Goal: Check status

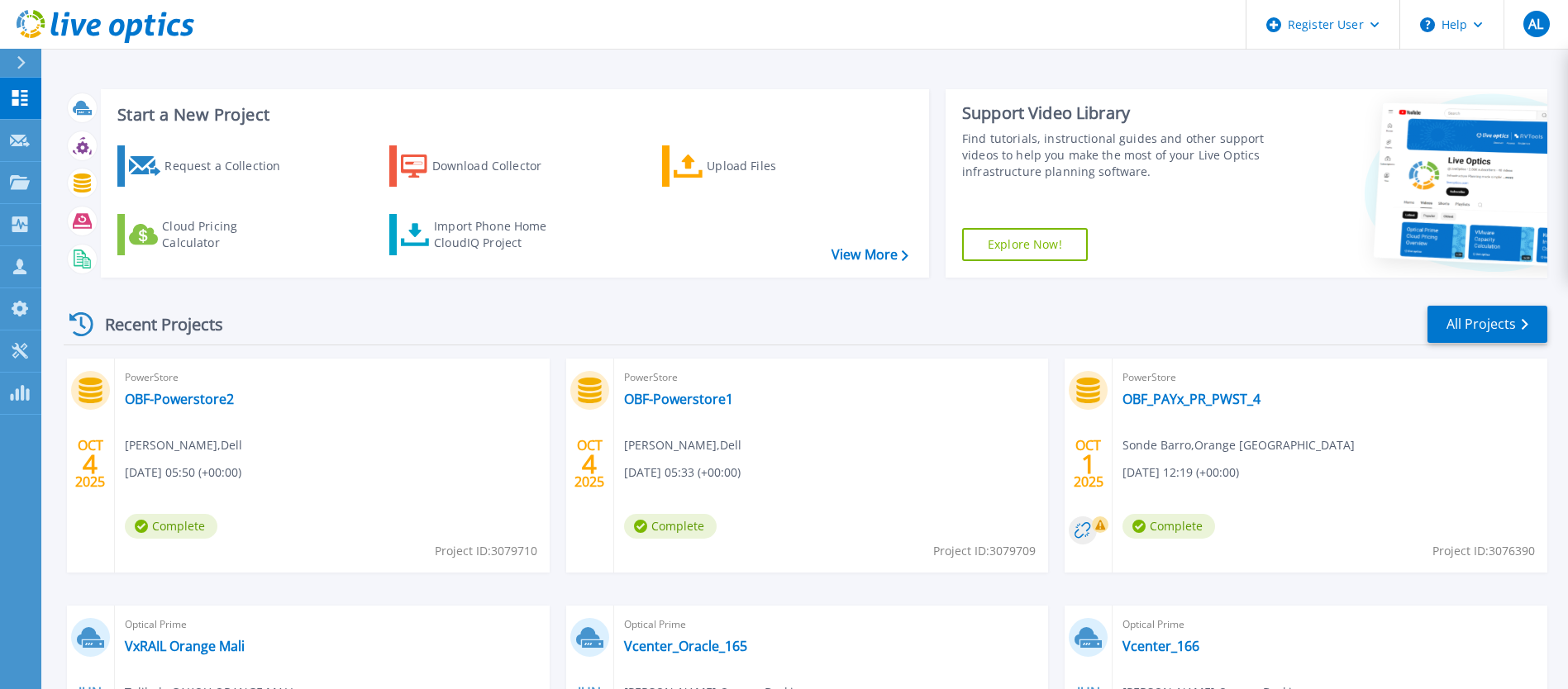
click at [24, 62] on icon at bounding box center [21, 62] width 8 height 13
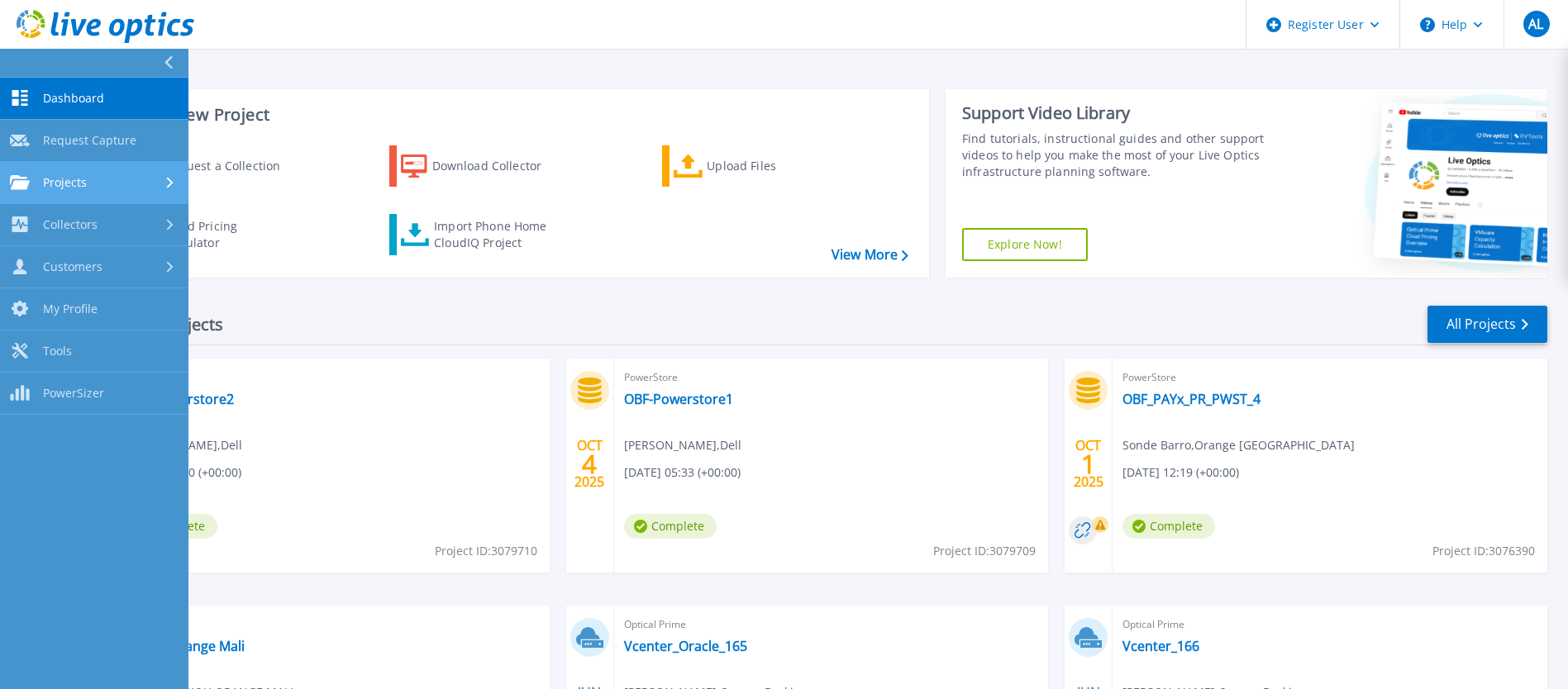
click at [79, 178] on span "Projects" at bounding box center [65, 182] width 44 height 15
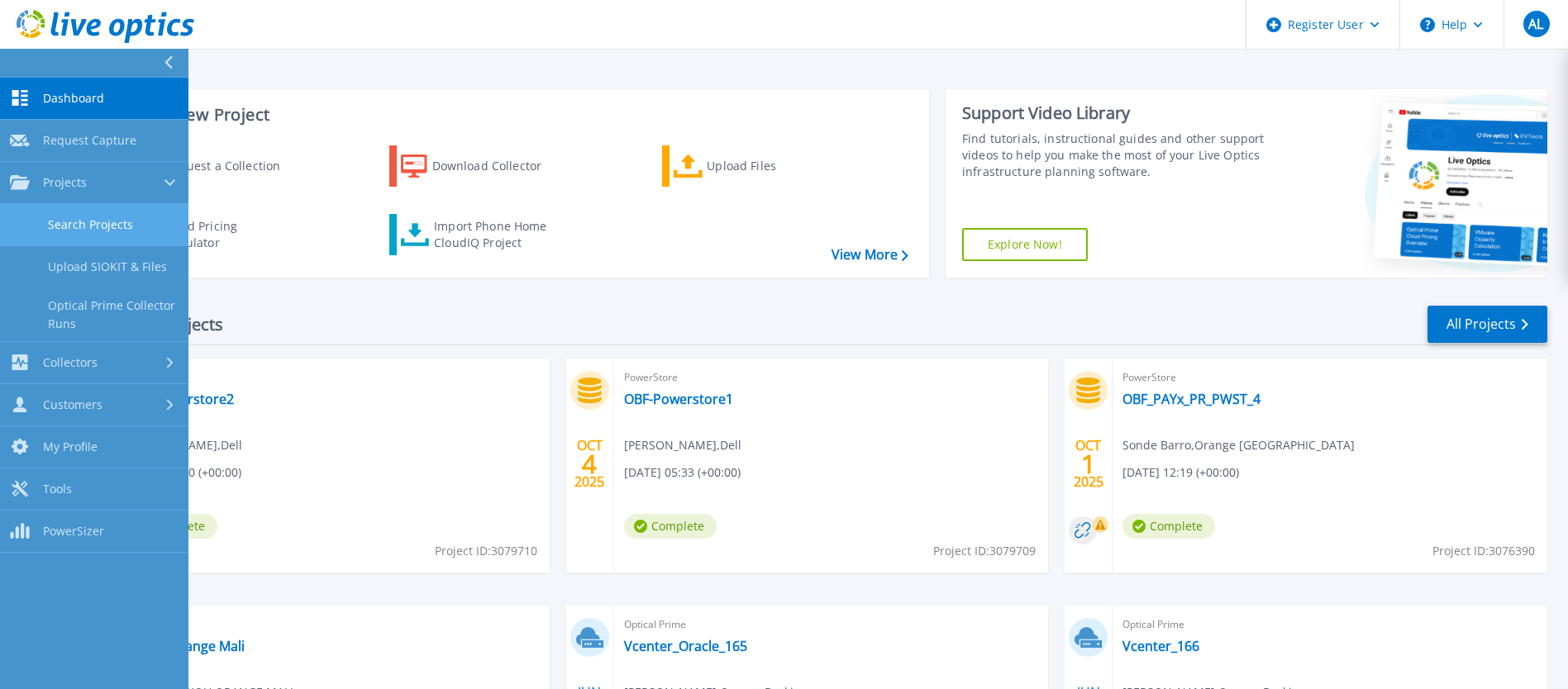
click at [86, 217] on link "Search Projects" at bounding box center [94, 225] width 188 height 42
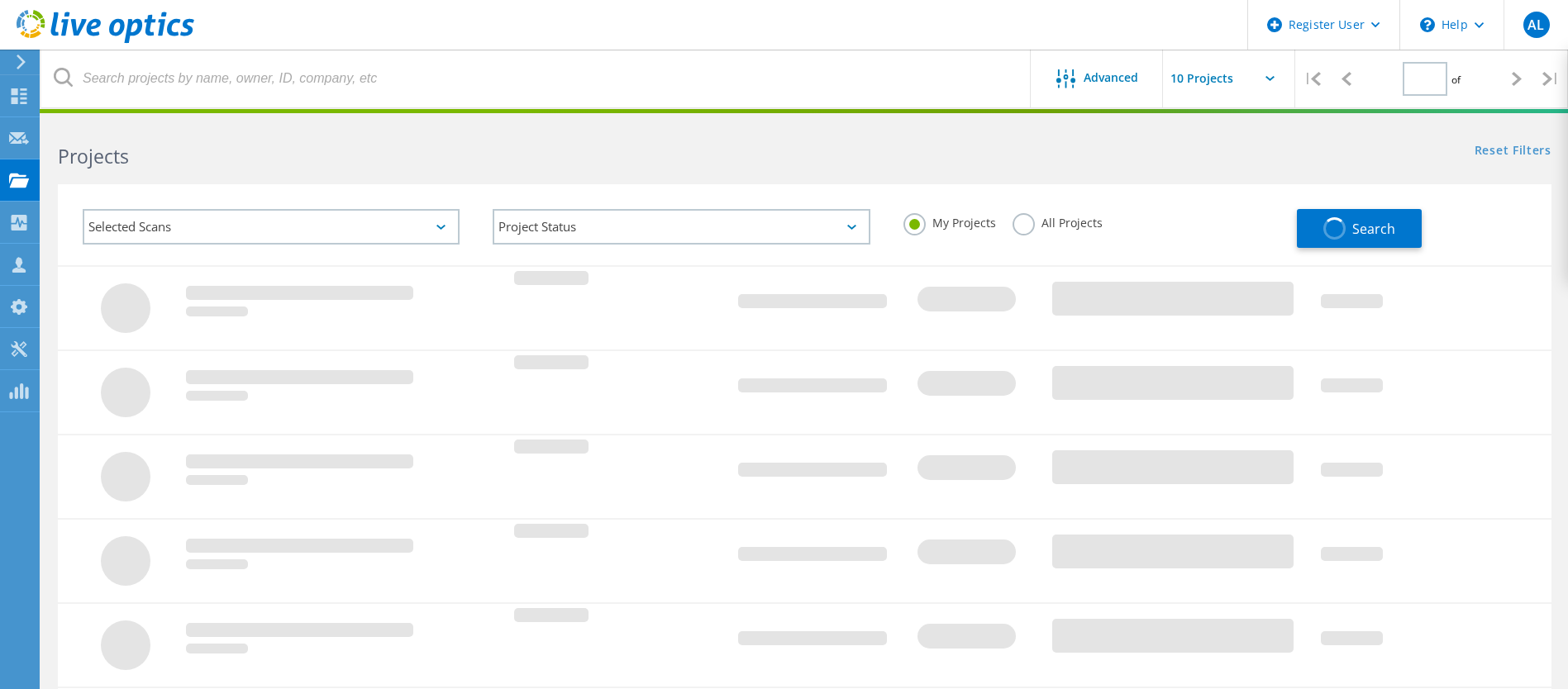
type input "1"
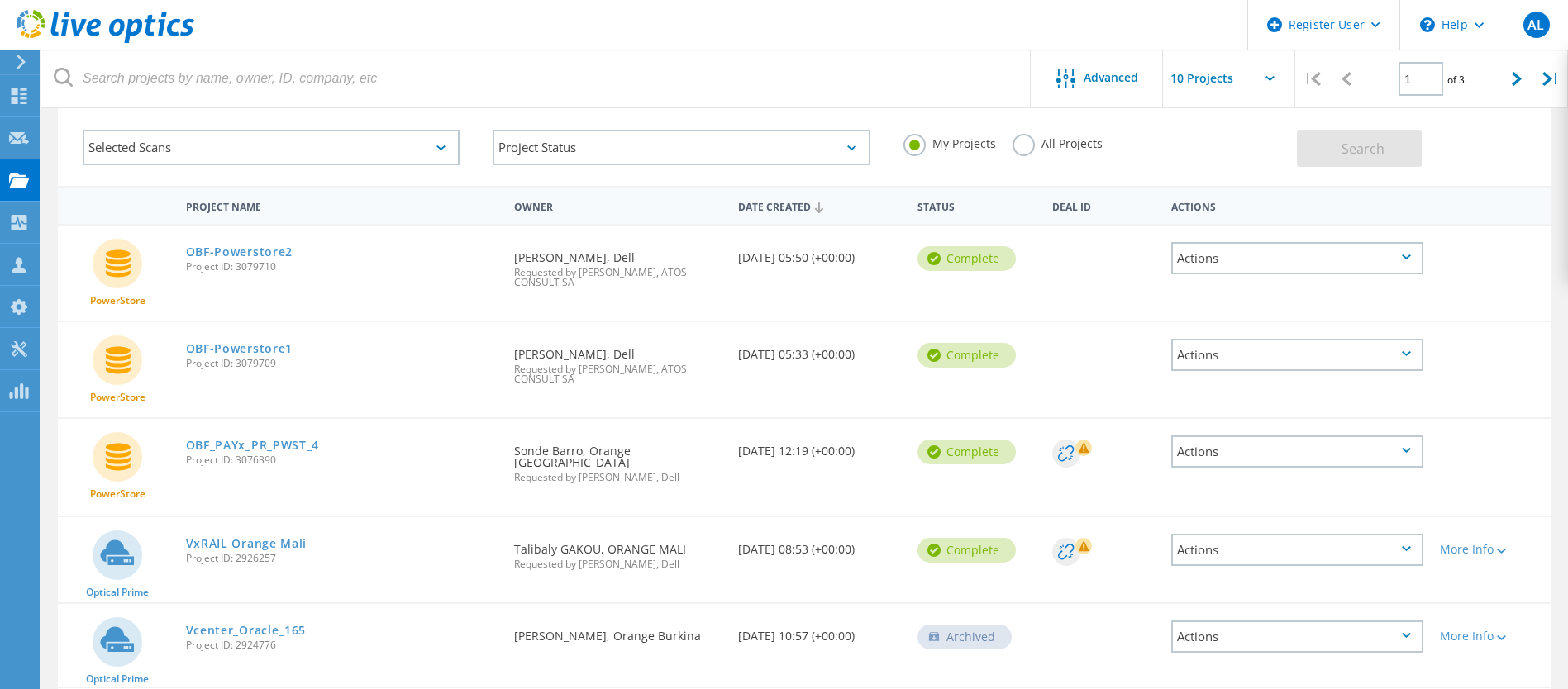
scroll to position [83, 0]
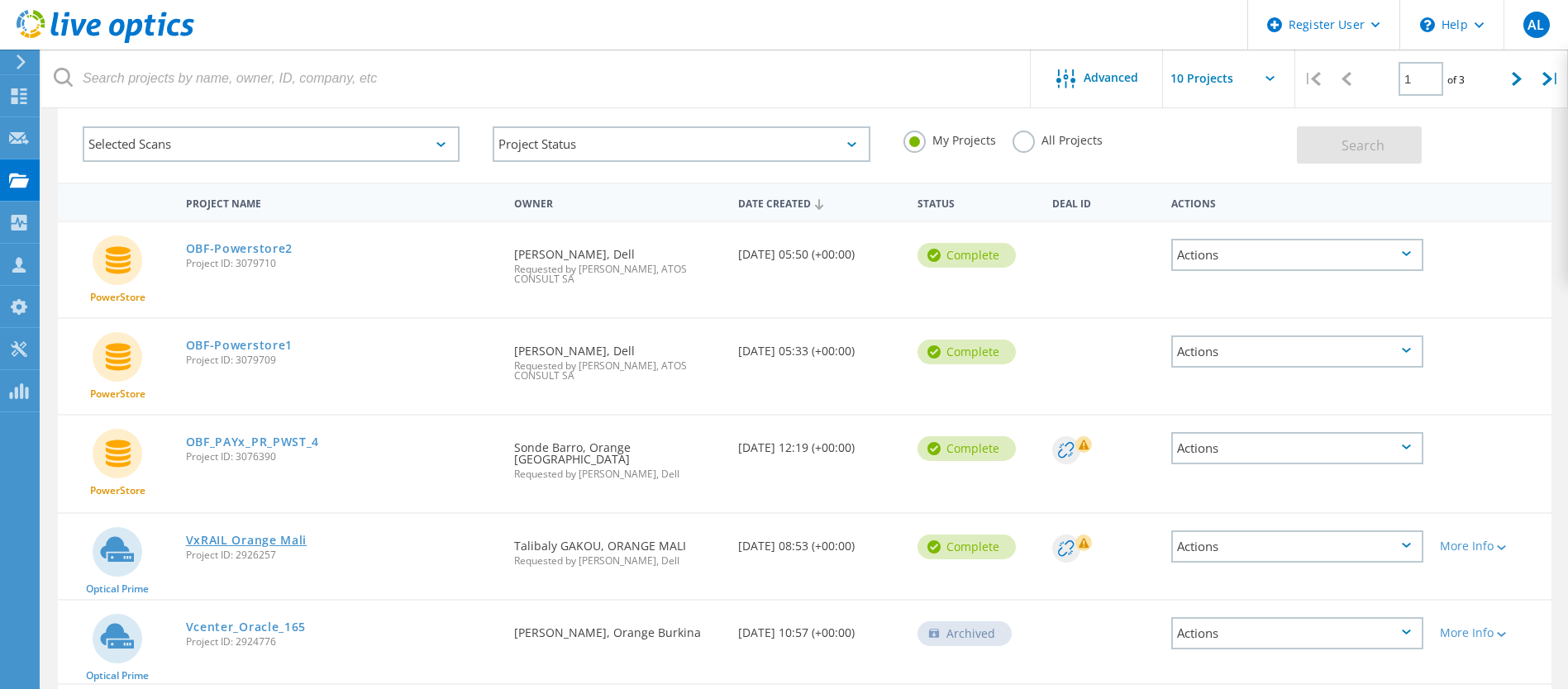
click at [270, 534] on link "VxRAIL Orange Mali" at bounding box center [246, 540] width 121 height 11
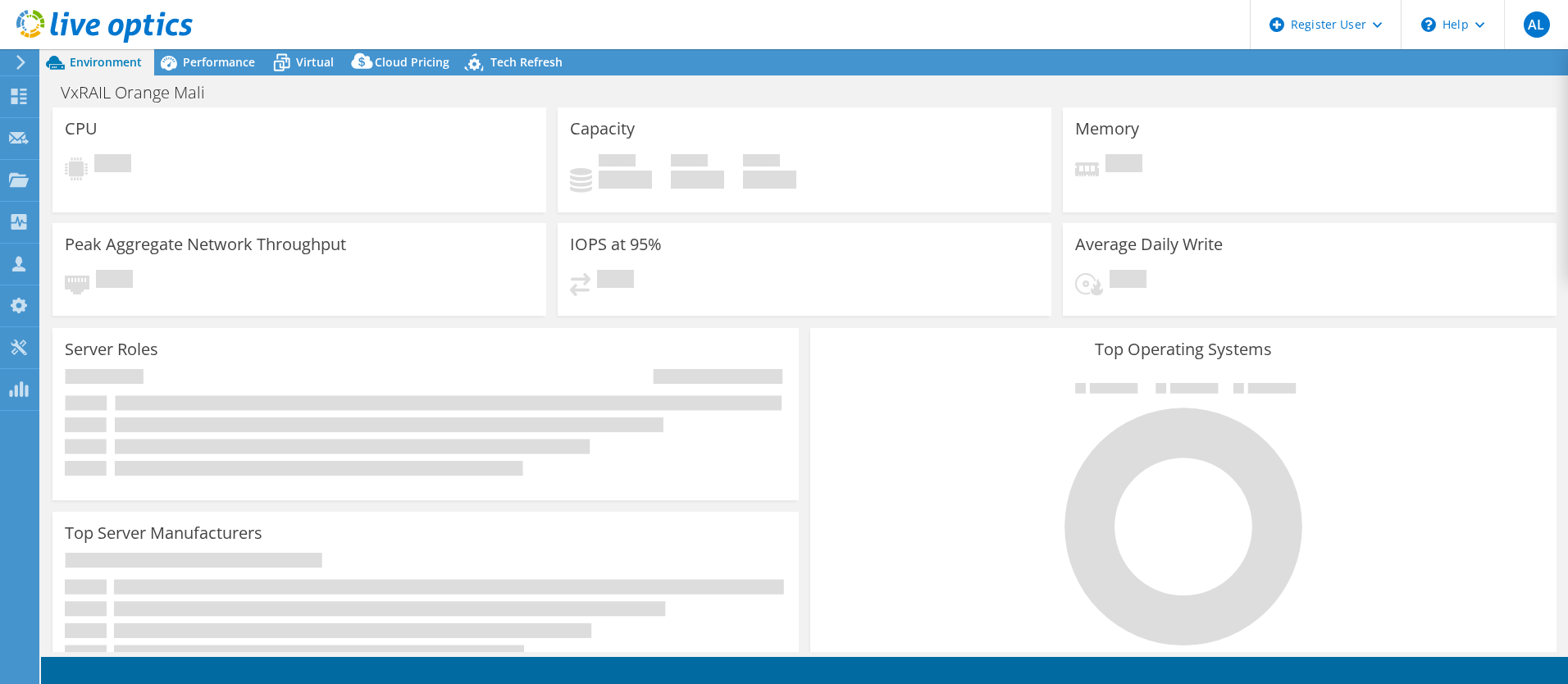
select select "USEast"
select select "USD"
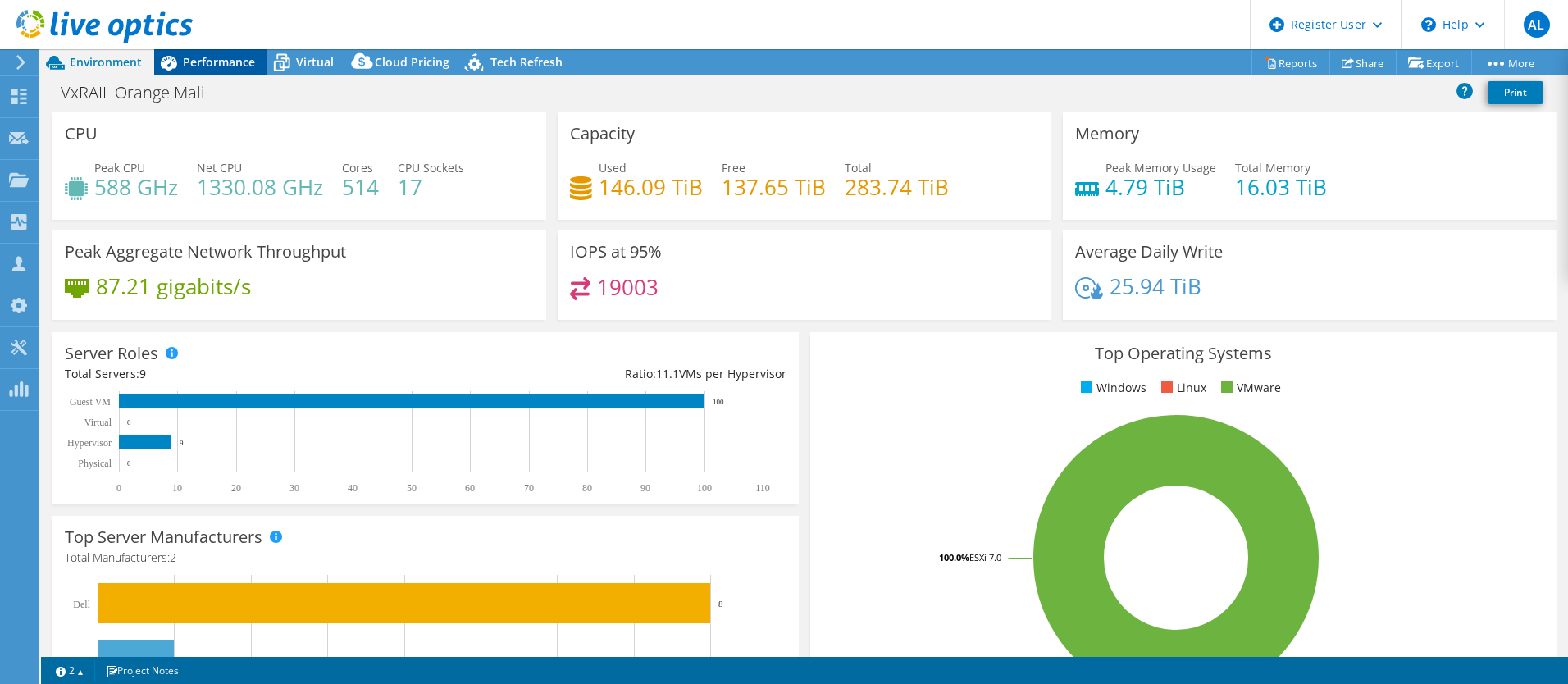
click at [219, 56] on span "Performance" at bounding box center [219, 62] width 72 height 16
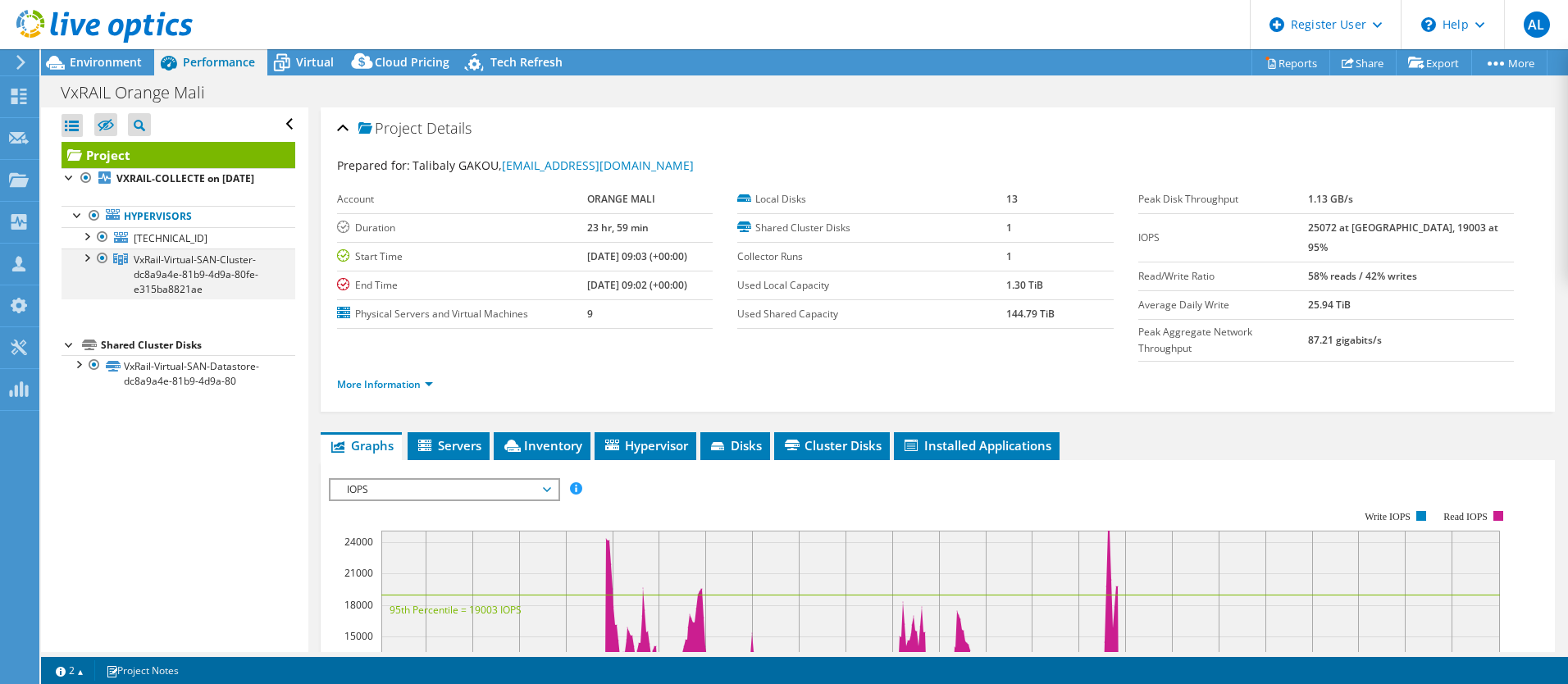
click at [88, 265] on div at bounding box center [86, 256] width 17 height 17
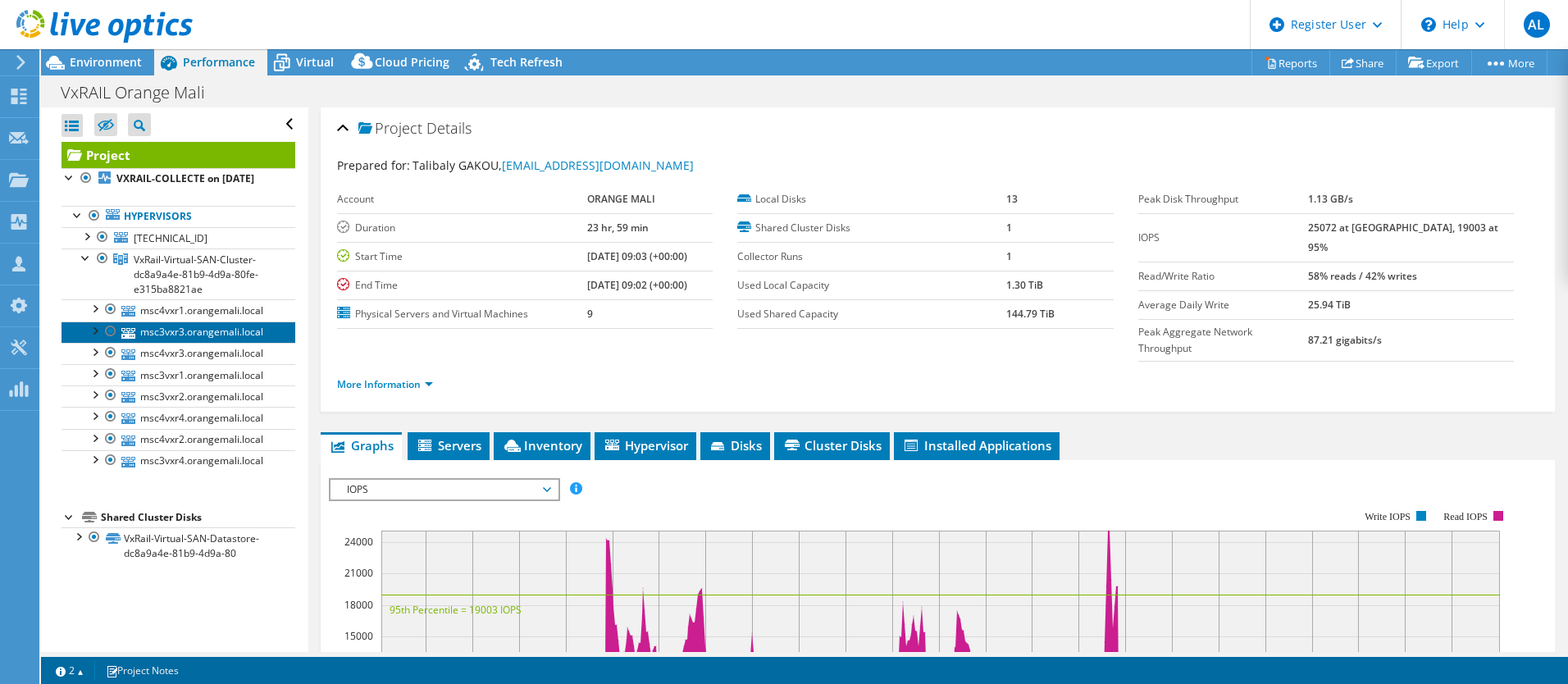
click at [170, 336] on link "msc3vxr3.orangemali.local" at bounding box center [178, 332] width 234 height 21
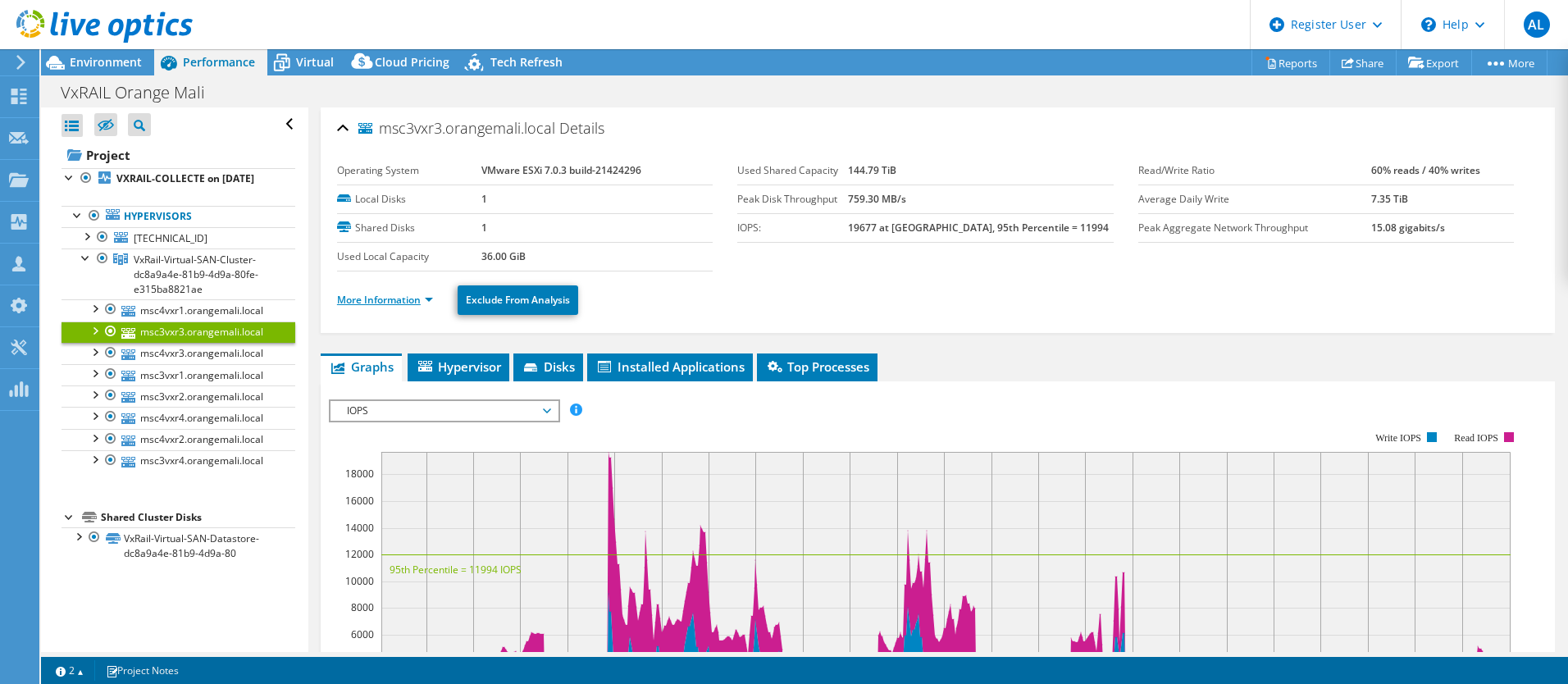
click at [431, 300] on link "More Information" at bounding box center [385, 300] width 96 height 14
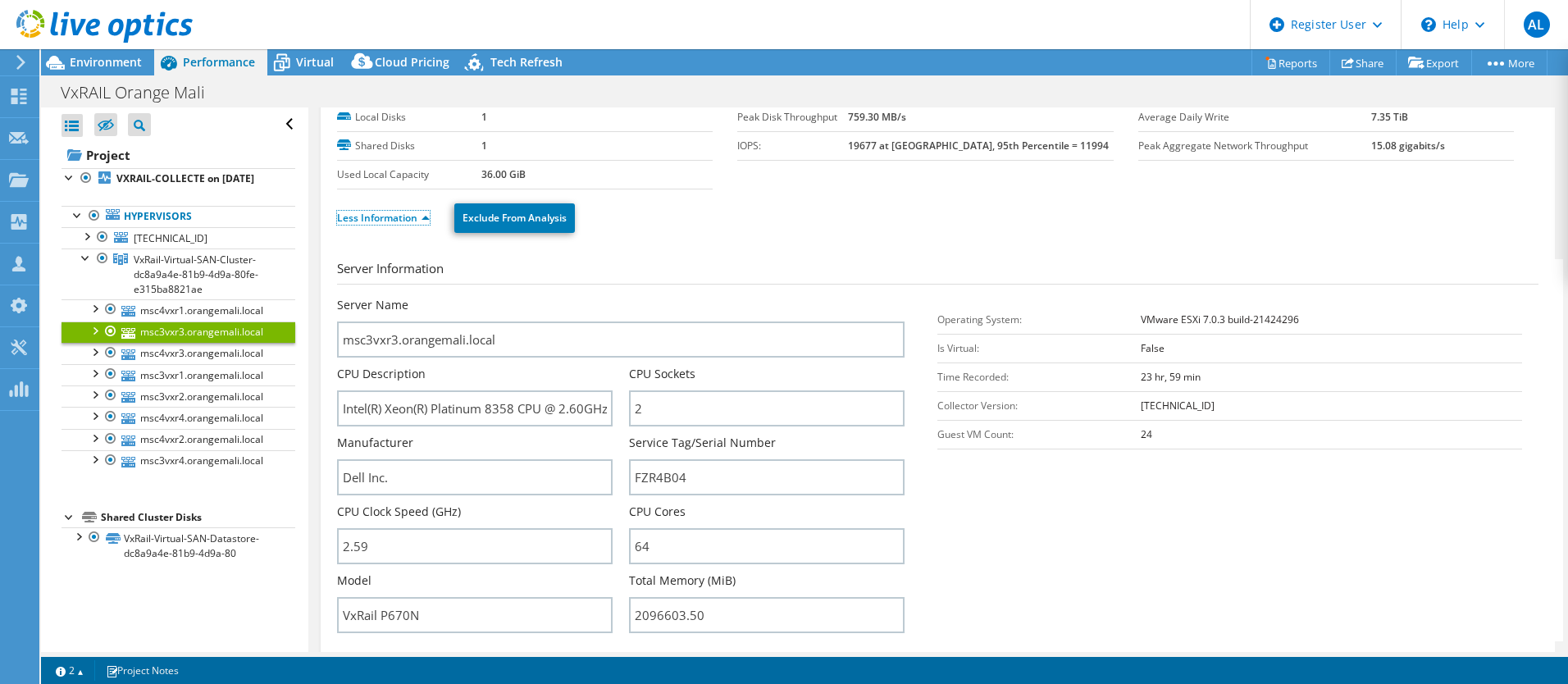
scroll to position [164, 0]
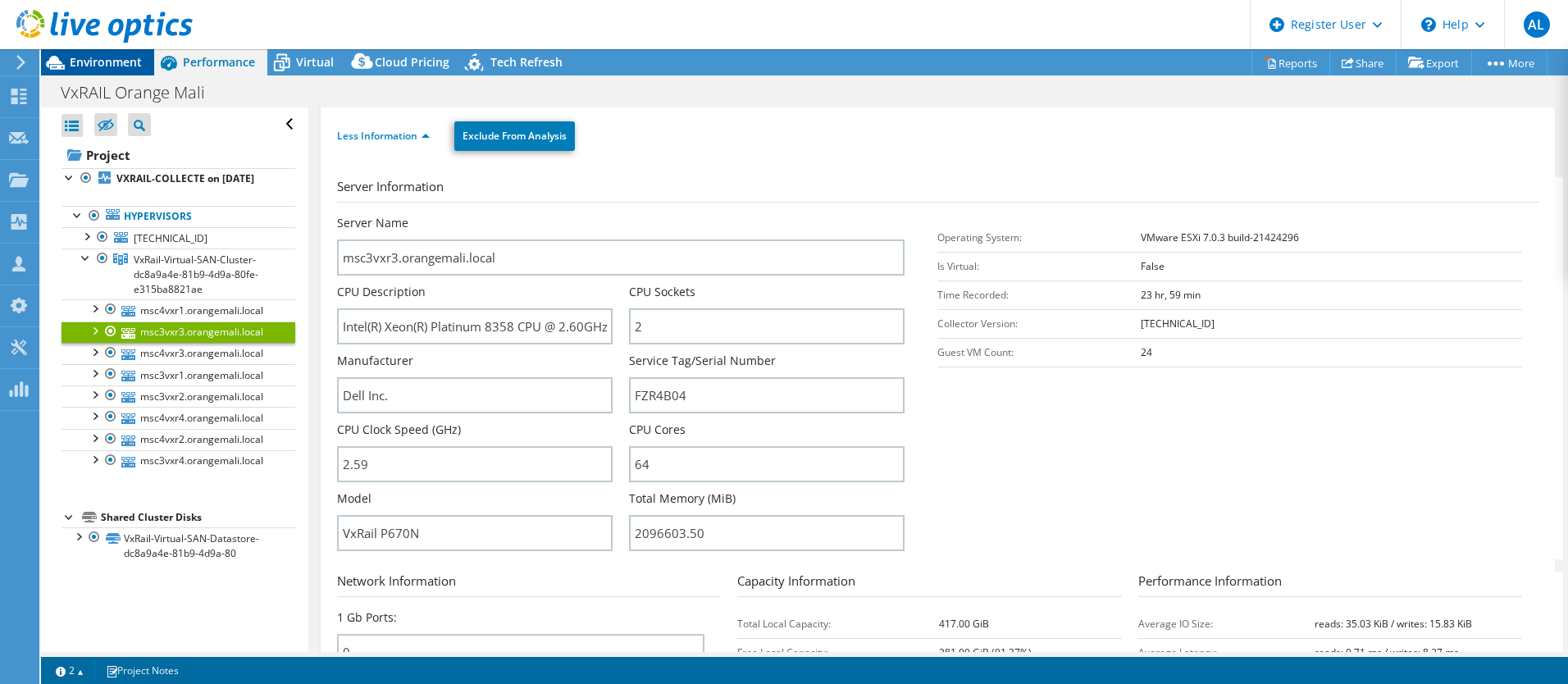
click at [118, 59] on span "Environment" at bounding box center [106, 62] width 72 height 16
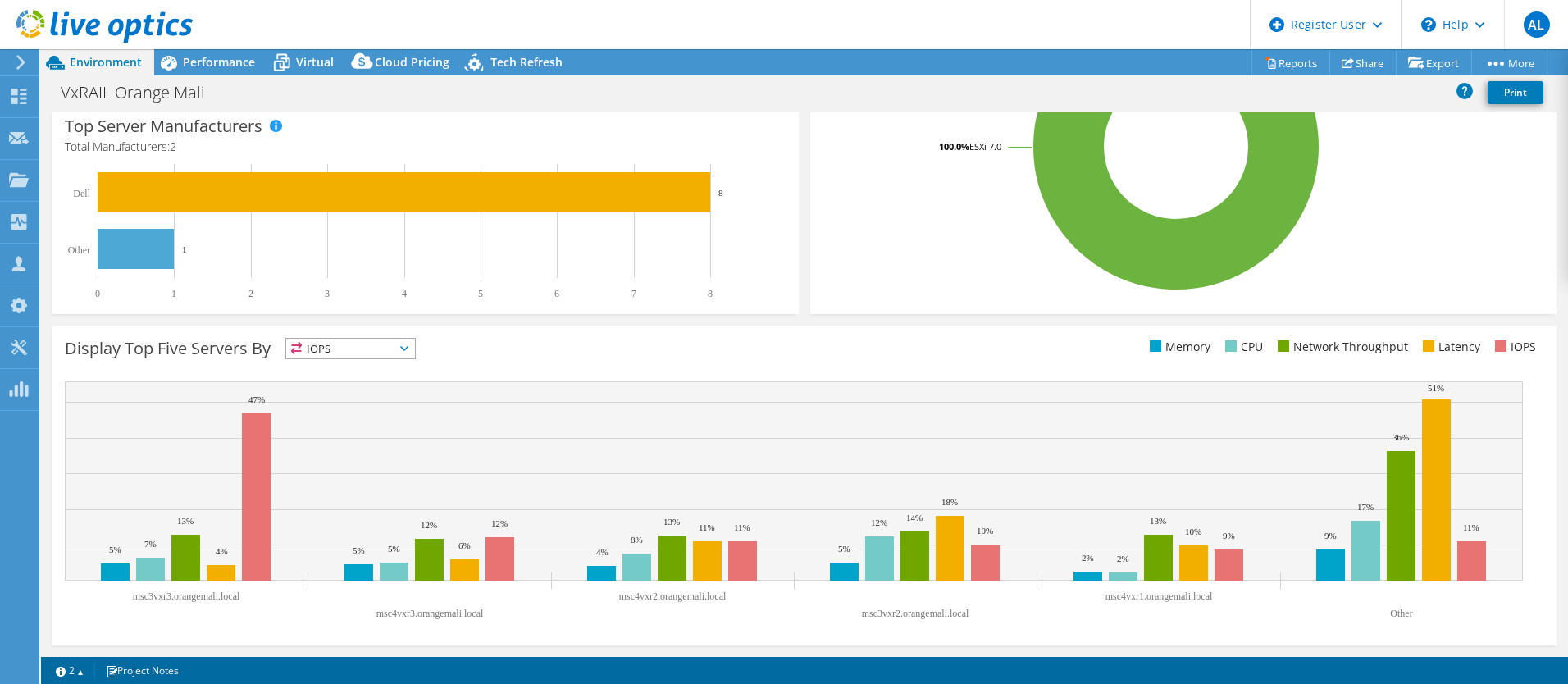
scroll to position [0, 0]
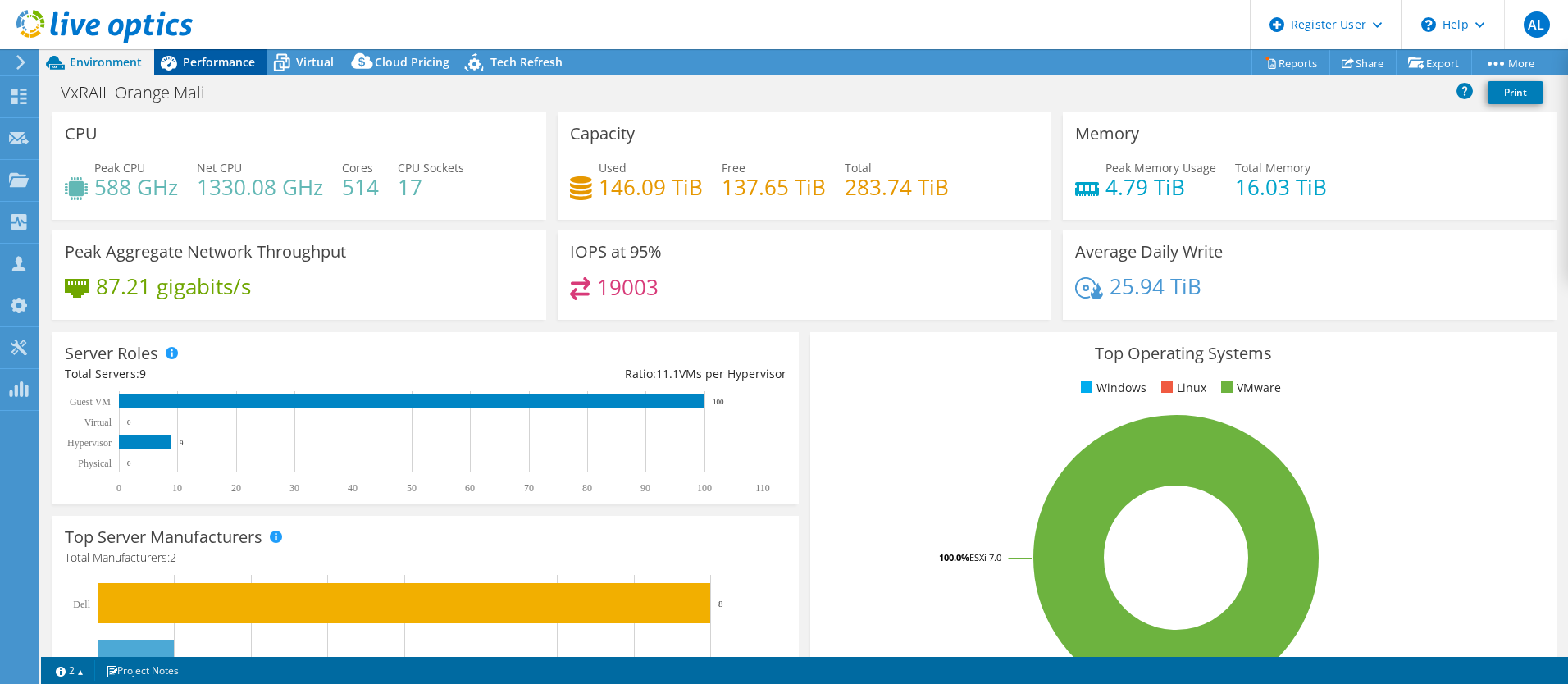
click at [221, 60] on span "Performance" at bounding box center [219, 62] width 72 height 16
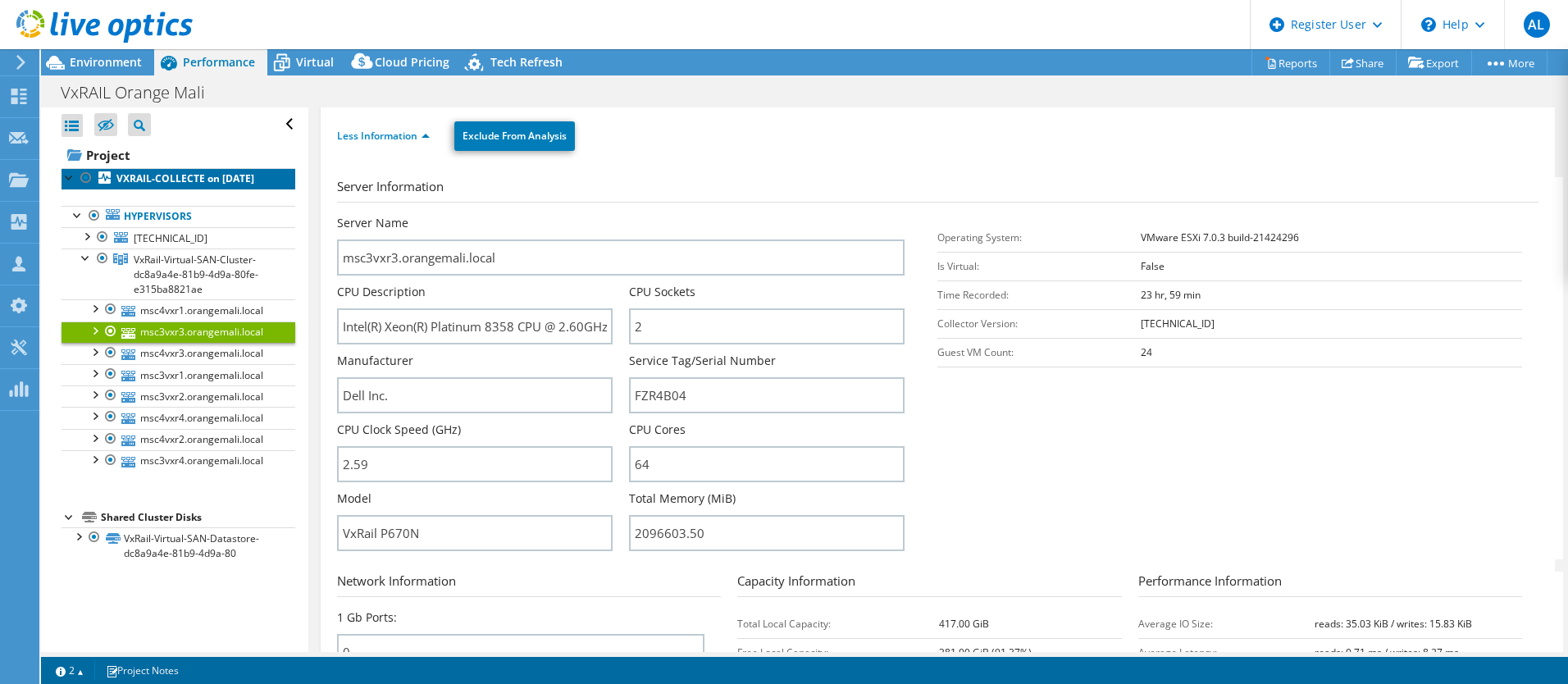
click at [147, 180] on b "VXRAIL-COLLECTE on 6/5/2025" at bounding box center [185, 178] width 138 height 14
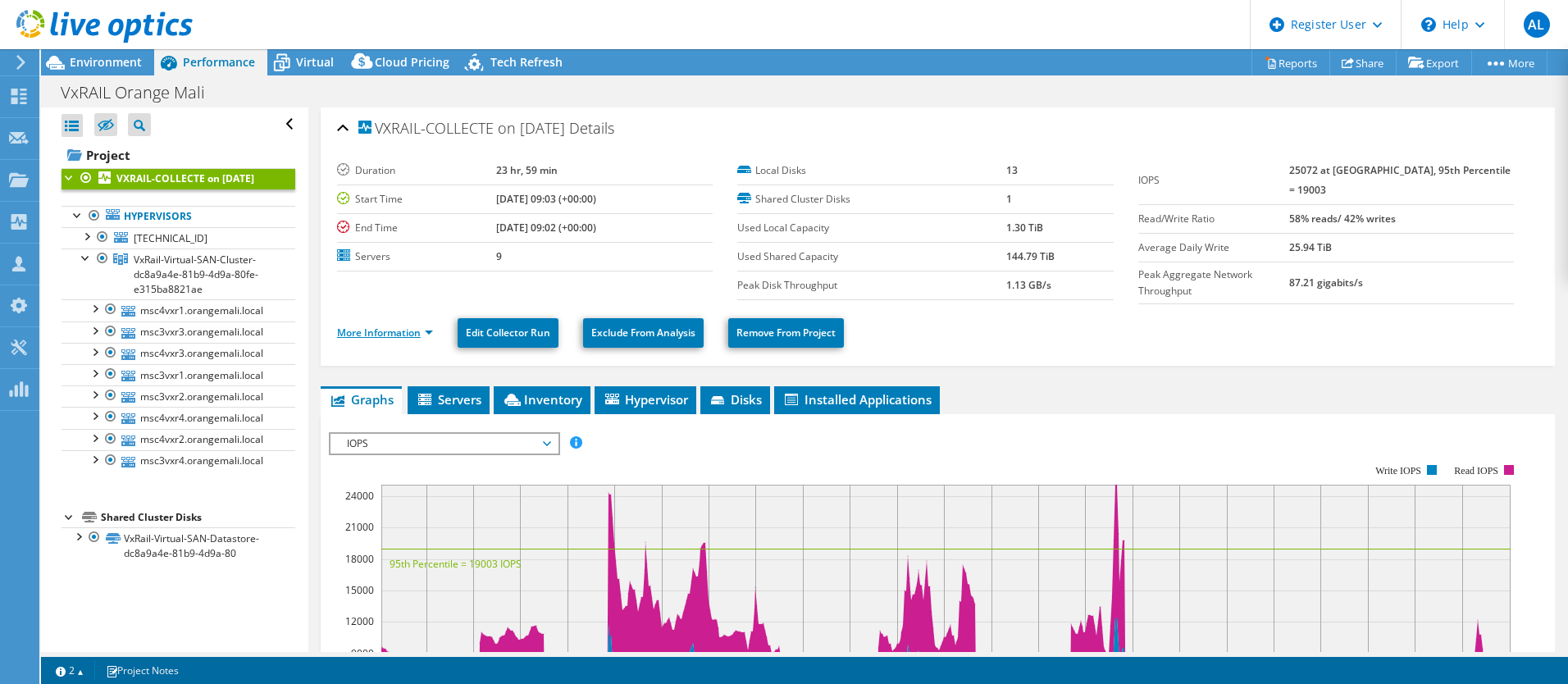
click at [415, 327] on link "More Information" at bounding box center [385, 332] width 96 height 14
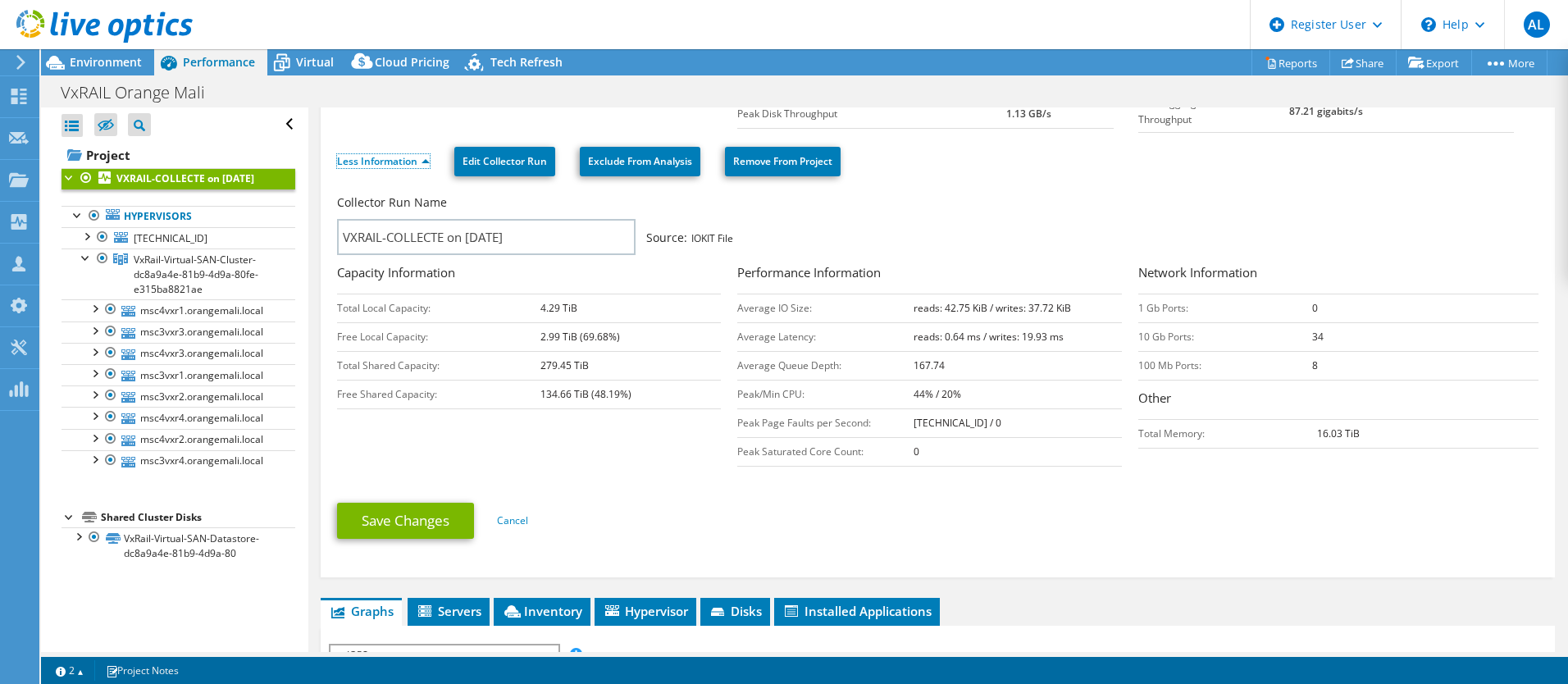
scroll to position [164, 0]
